Goal: Transaction & Acquisition: Purchase product/service

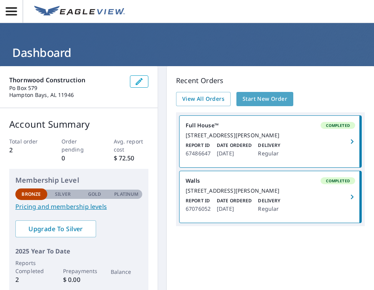
click at [263, 98] on span "Start New Order" at bounding box center [265, 99] width 45 height 10
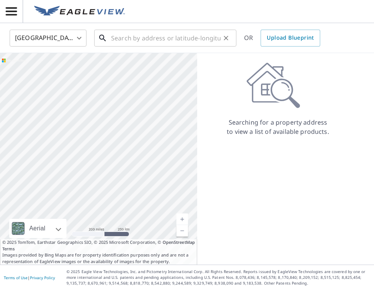
click at [164, 42] on input "text" at bounding box center [166, 38] width 110 height 22
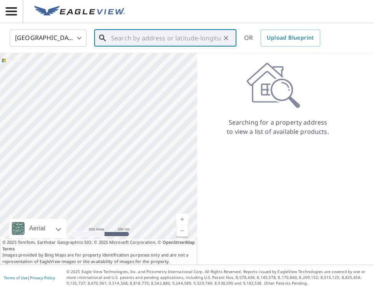
paste input "[STREET_ADDRESS]"
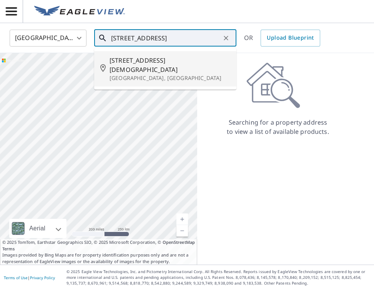
click at [163, 74] on p "[GEOGRAPHIC_DATA], [GEOGRAPHIC_DATA]" at bounding box center [170, 78] width 121 height 8
type input "[STREET_ADDRESS][DEMOGRAPHIC_DATA]"
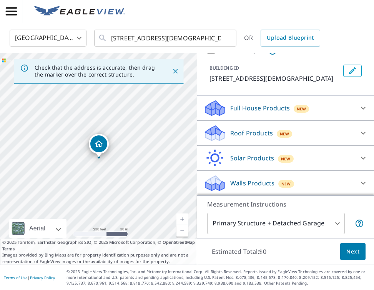
scroll to position [37, 0]
click at [303, 109] on span "New" at bounding box center [302, 108] width 10 height 6
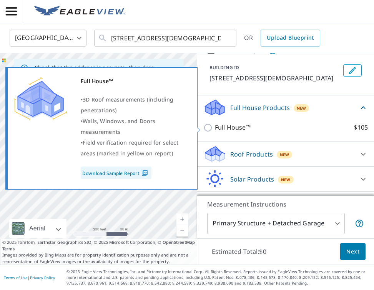
click at [209, 128] on input "Full House™ $105" at bounding box center [209, 127] width 12 height 9
checkbox input "true"
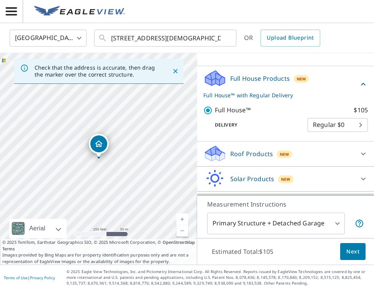
scroll to position [88, 0]
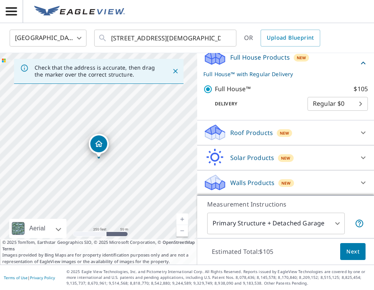
click at [348, 250] on span "Next" at bounding box center [352, 252] width 13 height 10
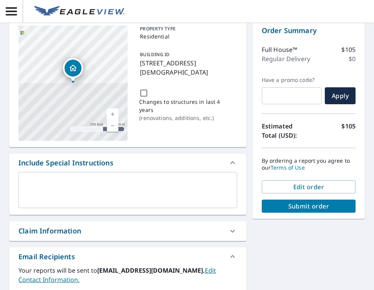
scroll to position [54, 0]
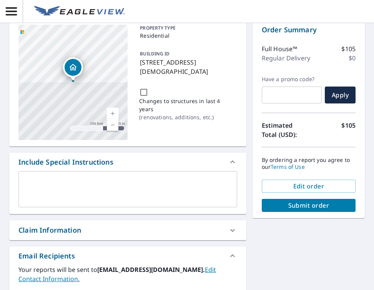
click at [324, 205] on span "Submit order" at bounding box center [309, 205] width 82 height 8
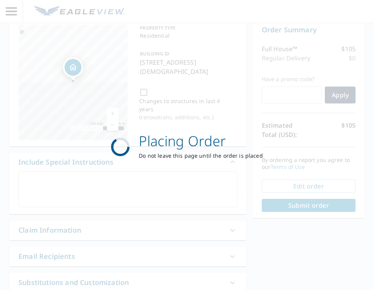
scroll to position [0, 0]
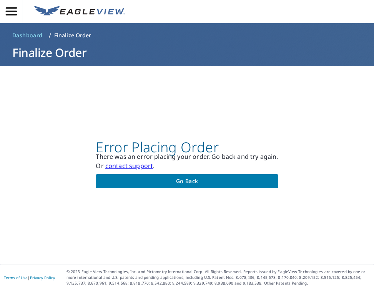
click at [226, 181] on span "Go back" at bounding box center [187, 182] width 170 height 10
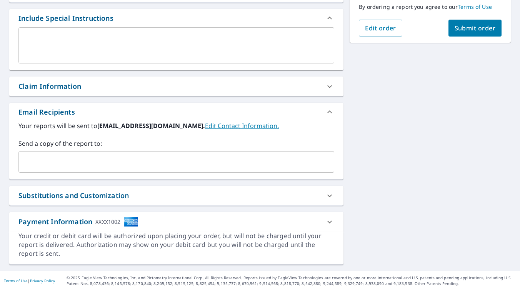
scroll to position [202, 0]
click at [332, 219] on icon at bounding box center [329, 222] width 9 height 9
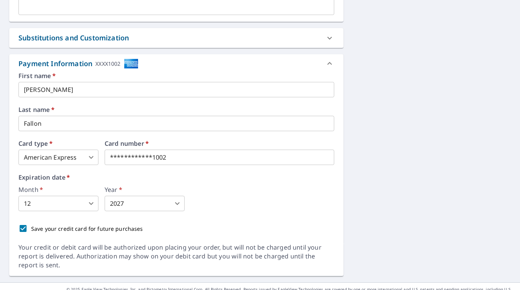
scroll to position [361, 0]
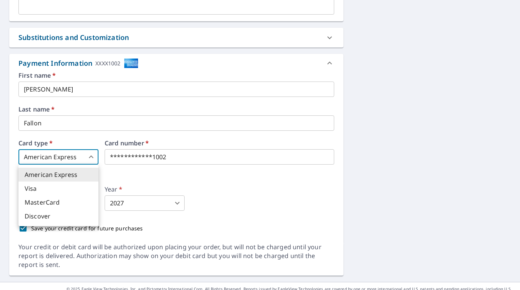
click at [87, 153] on body "PF PF Dashboard Order History Cancel Order PF Dashboard / Finalize Order Finali…" at bounding box center [260, 145] width 520 height 290
click at [72, 203] on li "MasterCard" at bounding box center [58, 202] width 80 height 14
type input "3"
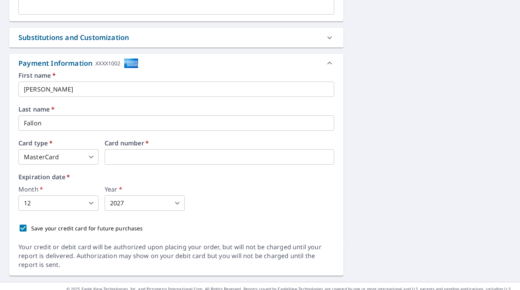
click at [92, 201] on body "PF PF Dashboard Order History Cancel Order PF Dashboard / Finalize Order Finali…" at bounding box center [260, 145] width 520 height 290
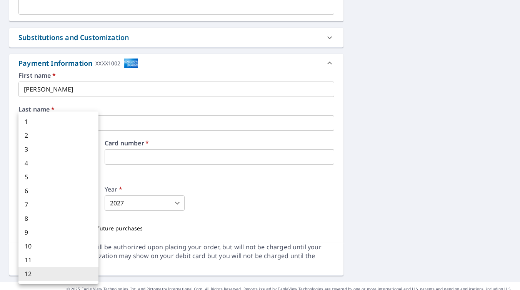
click at [250, 209] on div at bounding box center [260, 145] width 520 height 290
click at [88, 206] on body "PF PF Dashboard Order History Cancel Order PF Dashboard / Finalize Order Finali…" at bounding box center [260, 145] width 520 height 290
click at [182, 180] on div at bounding box center [260, 145] width 520 height 290
click at [89, 204] on body "PF PF Dashboard Order History Cancel Order PF Dashboard / Finalize Order Finali…" at bounding box center [260, 145] width 520 height 290
click at [63, 180] on li "5" at bounding box center [58, 177] width 80 height 14
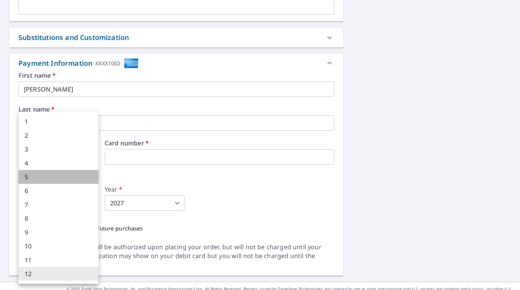
type input "5"
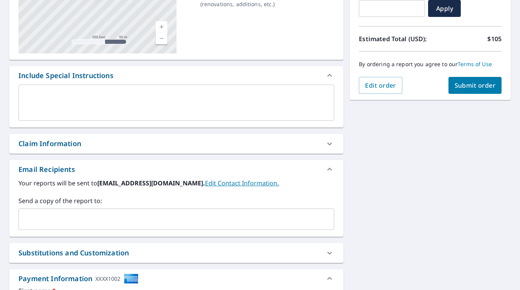
scroll to position [128, 0]
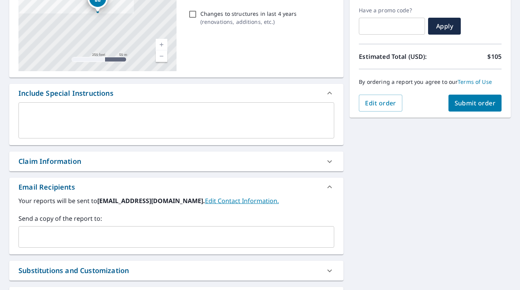
click at [374, 101] on span "Submit order" at bounding box center [475, 103] width 41 height 8
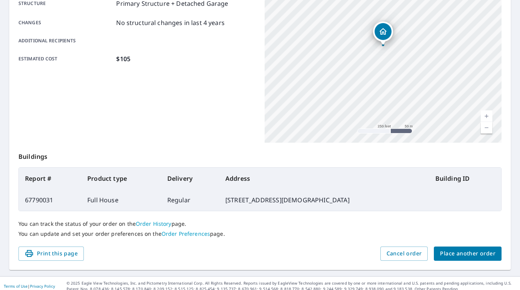
scroll to position [162, 0]
